Goal: Information Seeking & Learning: Find specific fact

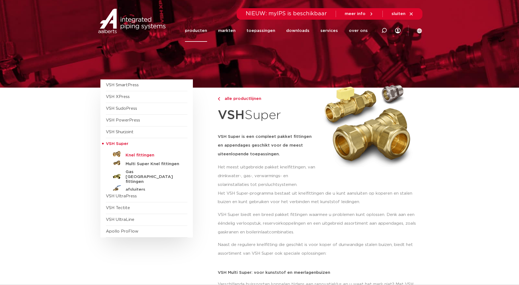
click at [132, 154] on h5 "Knel fittingen" at bounding box center [152, 155] width 54 height 5
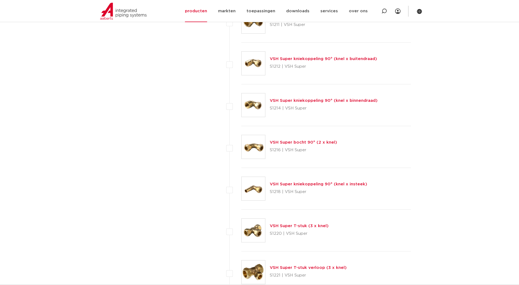
scroll to position [547, 0]
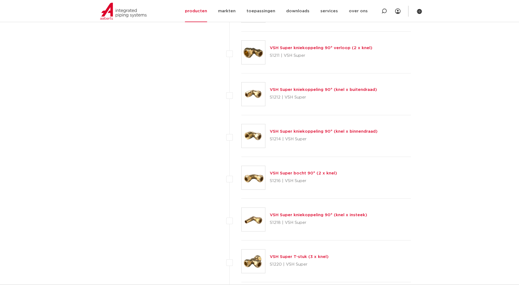
click at [294, 130] on link "VSH Super kniekoppeling 90° (knel x binnendraad)" at bounding box center [324, 132] width 108 height 4
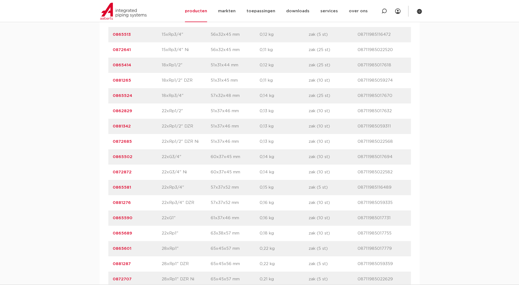
scroll to position [574, 0]
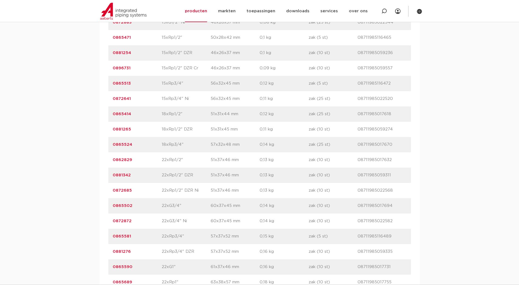
click at [122, 84] on link "0865513" at bounding box center [122, 83] width 18 height 4
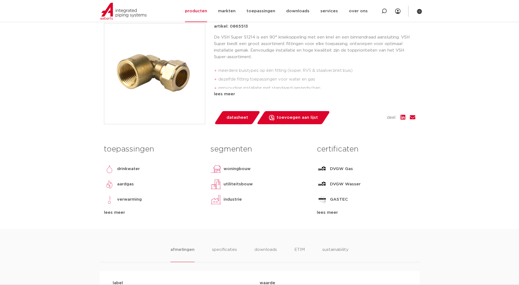
scroll to position [55, 0]
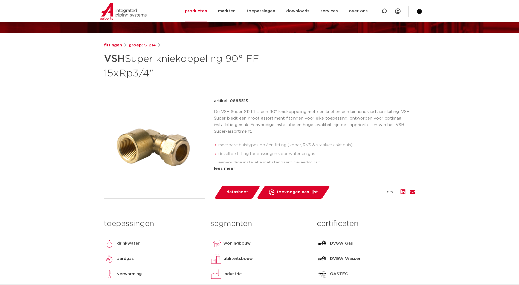
drag, startPoint x: 229, startPoint y: 101, endPoint x: 252, endPoint y: 103, distance: 23.1
click at [252, 103] on div "artikel: 0865513" at bounding box center [314, 101] width 201 height 7
copy p "0865513"
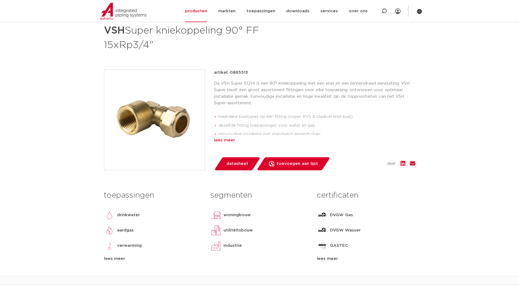
scroll to position [109, 0]
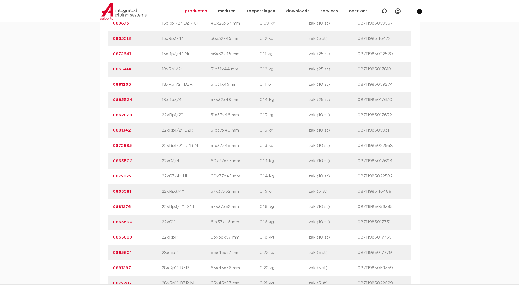
scroll to position [629, 0]
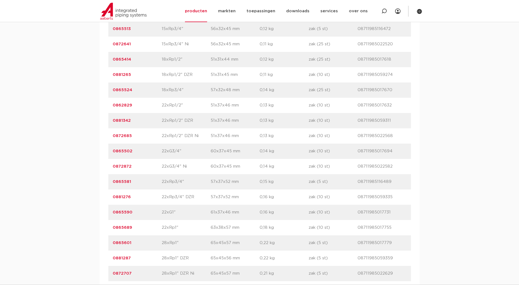
click at [121, 215] on link "0865590" at bounding box center [123, 212] width 20 height 4
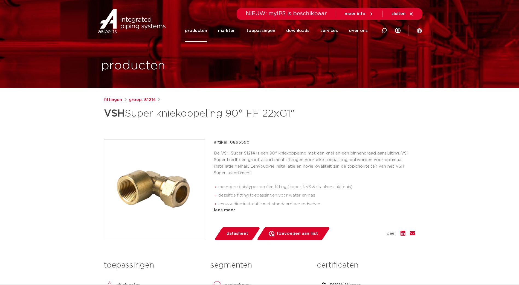
click at [229, 144] on p "artikel: 0865590" at bounding box center [232, 142] width 36 height 7
drag, startPoint x: 229, startPoint y: 144, endPoint x: 275, endPoint y: 138, distance: 47.2
click at [275, 138] on div "fittingen groep: S1214 VSH Super kniekoppeling 90° FF 22xG1"" at bounding box center [260, 221] width 320 height 249
copy p "0865590"
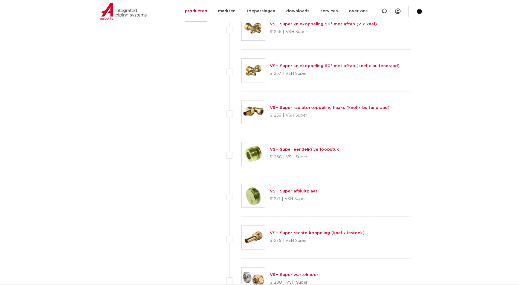
scroll to position [1668, 0]
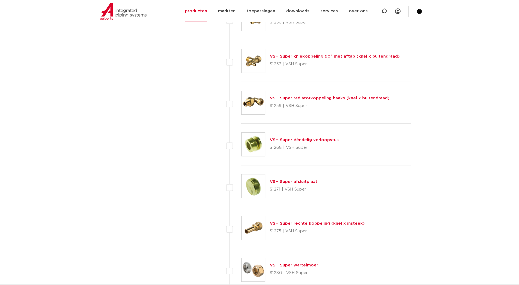
click at [330, 138] on link "VSH Super ééndelig verloopstuk" at bounding box center [304, 140] width 69 height 4
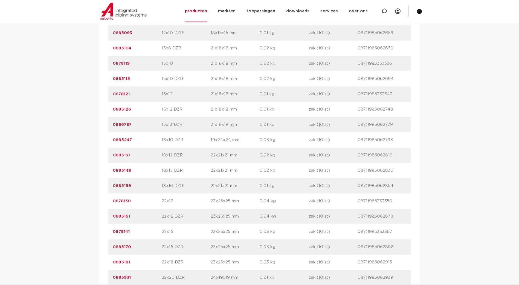
scroll to position [437, 0]
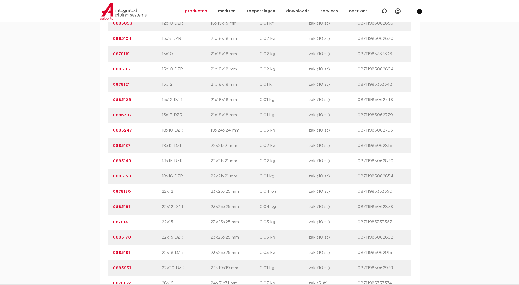
click at [123, 221] on link "0878141" at bounding box center [121, 222] width 17 height 4
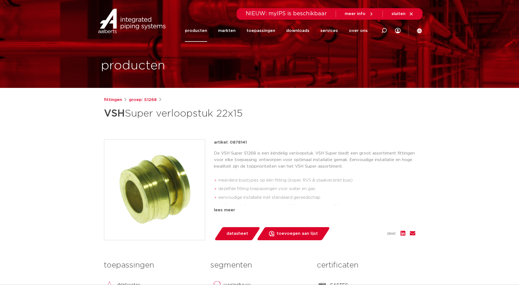
drag, startPoint x: 246, startPoint y: 141, endPoint x: 229, endPoint y: 144, distance: 17.1
click at [229, 144] on div "artikel: 0878141" at bounding box center [314, 142] width 201 height 7
copy p "0878141"
